Goal: Task Accomplishment & Management: Use online tool/utility

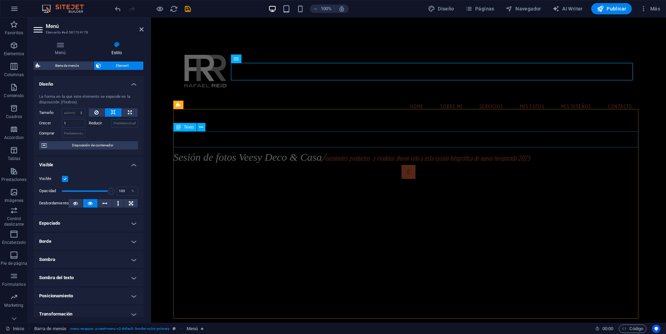
click at [235, 149] on div "Sesión de fotos Veesy Deco & Casa / excelentes productos y modelos dieron vida …" at bounding box center [408, 157] width 470 height 16
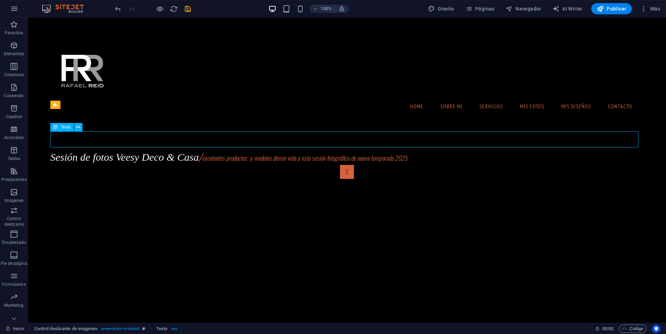
click at [174, 149] on div "Sesión de fotos Veesy Deco & Casa / excelentes productos y modelos dieron vida …" at bounding box center [346, 157] width 593 height 16
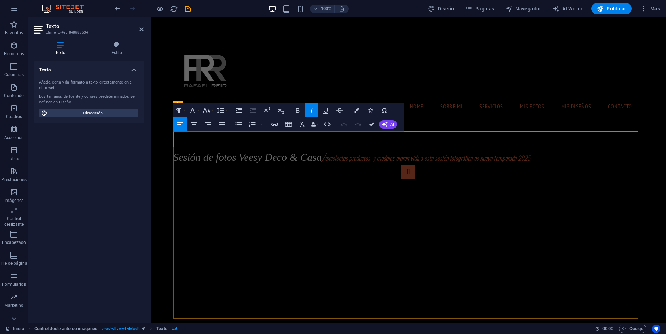
click at [194, 151] on span "Sesión de fotos Veesy Deco & Casa" at bounding box center [247, 157] width 148 height 12
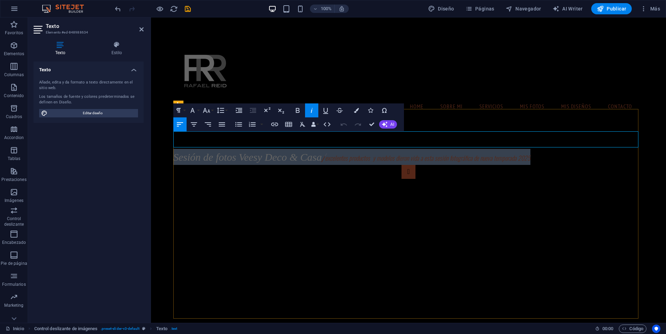
click at [194, 151] on span "Sesión de fotos Veesy Deco & Casa" at bounding box center [247, 157] width 148 height 12
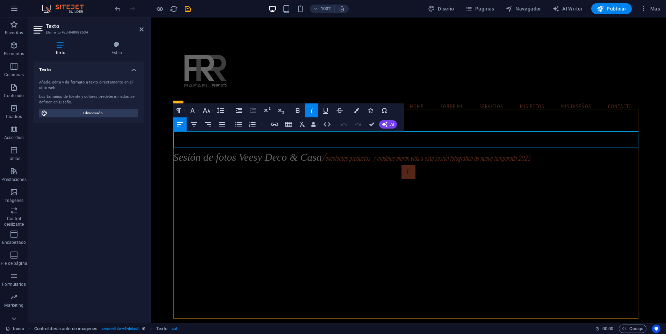
click at [244, 151] on span "Sesión de fotos Veesy Deco & Casa" at bounding box center [247, 157] width 148 height 12
drag, startPoint x: 244, startPoint y: 136, endPoint x: 214, endPoint y: 138, distance: 29.7
click at [214, 151] on span "Sesión de fotos Veesy Deco & Casa" at bounding box center [247, 157] width 148 height 12
click at [410, 97] on nav "Home Sobre Mi Servicios mis fotos mis diseños Contacto" at bounding box center [408, 105] width 459 height 17
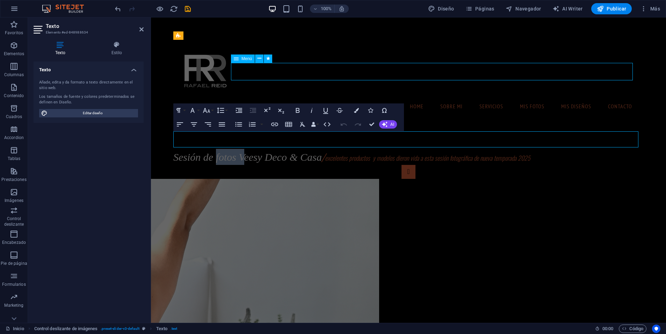
click at [410, 97] on nav "Home Sobre Mi Servicios mis fotos mis diseños Contacto" at bounding box center [408, 105] width 459 height 17
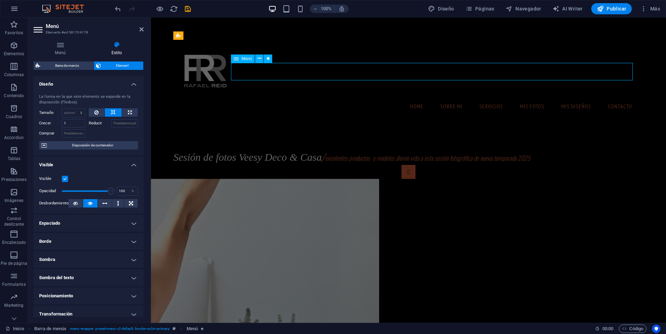
click at [410, 97] on nav "Home Sobre Mi Servicios mis fotos mis diseños Contacto" at bounding box center [408, 105] width 459 height 17
click at [413, 97] on nav "Home Sobre Mi Servicios mis fotos mis diseños Contacto" at bounding box center [408, 105] width 459 height 17
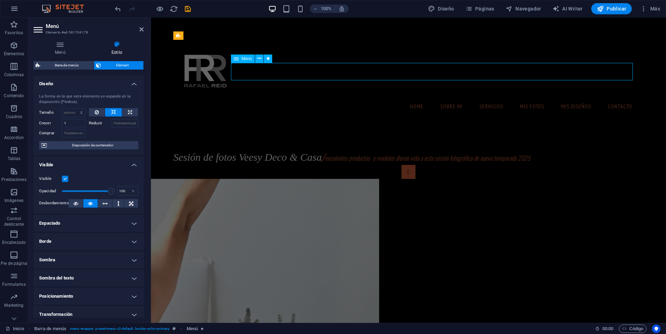
click at [413, 97] on nav "Home Sobre Mi Servicios mis fotos mis diseños Contacto" at bounding box center [408, 105] width 459 height 17
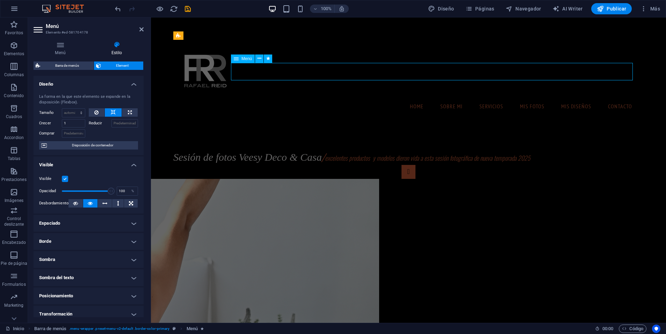
click at [413, 97] on nav "Home Sobre Mi Servicios mis fotos mis diseños Contacto" at bounding box center [408, 105] width 459 height 17
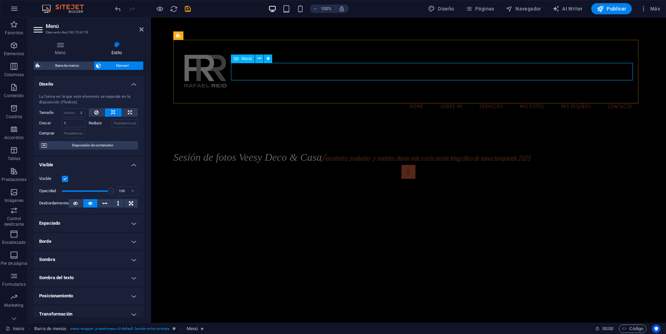
click at [247, 58] on span "Menú" at bounding box center [246, 59] width 10 height 4
click at [258, 60] on icon at bounding box center [259, 58] width 4 height 7
click at [400, 50] on div "Home Sobre Mi Servicios mis fotos mis diseños Contacto" at bounding box center [408, 80] width 470 height 81
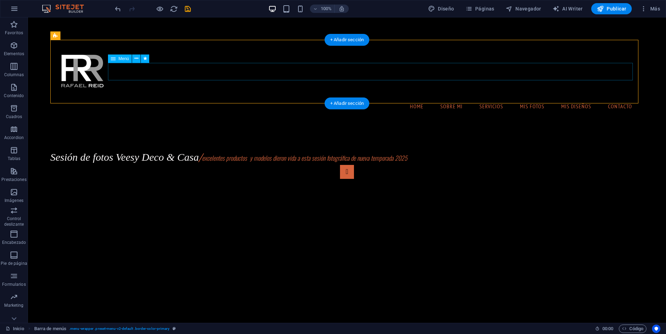
click at [438, 97] on nav "Home Sobre Mi Servicios mis fotos mis diseños Contacto" at bounding box center [347, 105] width 582 height 17
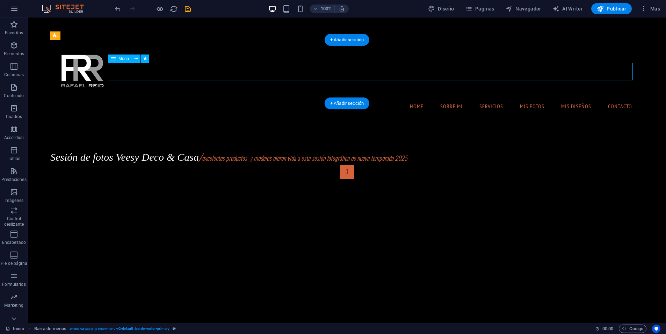
click at [438, 97] on nav "Home Sobre Mi Servicios mis fotos mis diseños Contacto" at bounding box center [347, 105] width 582 height 17
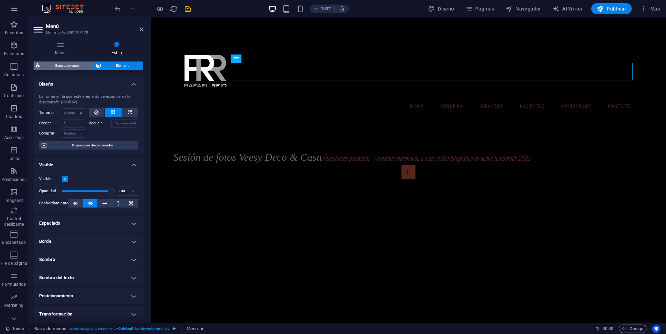
click at [69, 65] on span "Barra de menús" at bounding box center [66, 65] width 49 height 8
select select "rem"
